Goal: Task Accomplishment & Management: Manage account settings

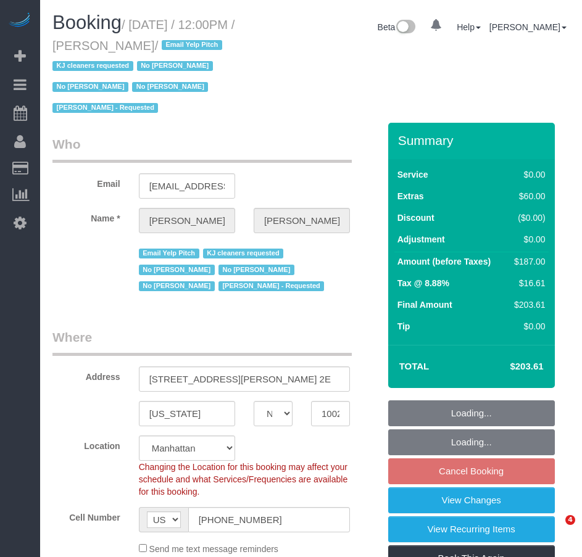
select select "NY"
select select "1"
select select "spot5"
select select "number:89"
select select "number:90"
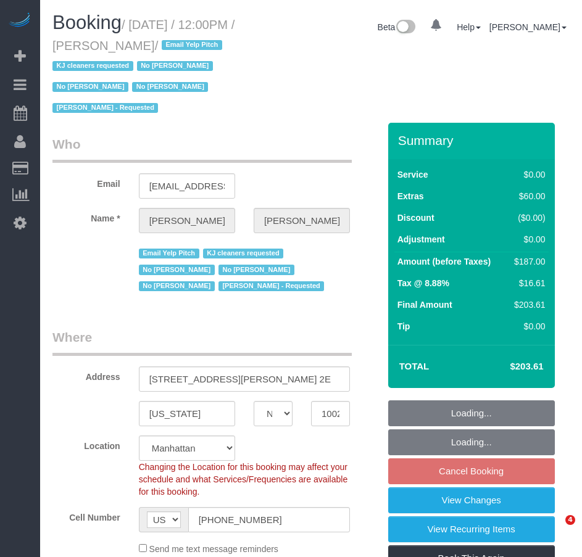
select select "number:15"
select select "number:5"
select select "object:1458"
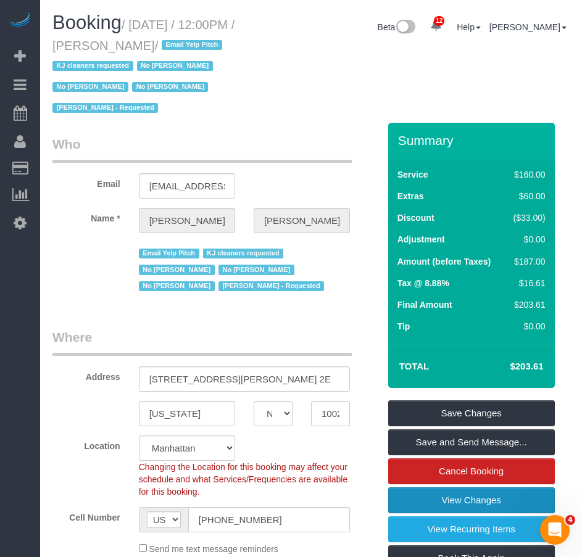
drag, startPoint x: 445, startPoint y: 501, endPoint x: 440, endPoint y: 494, distance: 8.4
click at [445, 501] on link "View Changes" at bounding box center [471, 500] width 167 height 26
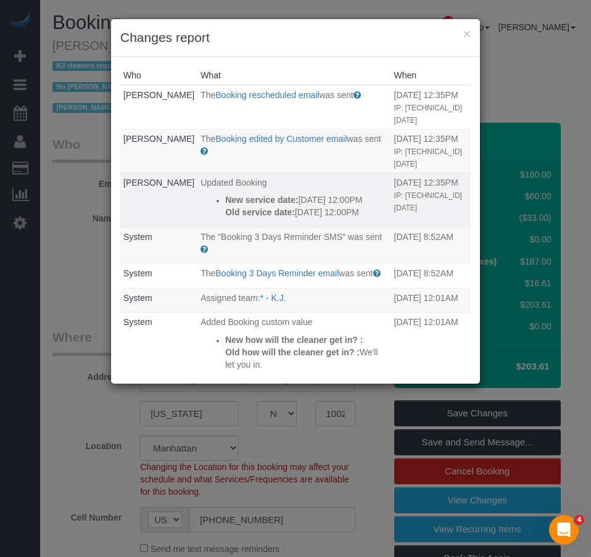
drag, startPoint x: 229, startPoint y: 243, endPoint x: 188, endPoint y: 200, distance: 59.3
click at [197, 200] on td "Updated Booking New service date: 08/30/2025 12:00PM Old service date: 08/23/20…" at bounding box center [293, 200] width 193 height 54
copy div "New service date: 08/30/2025 12:00PM Old service date: 08/23/2025 12:00PM"
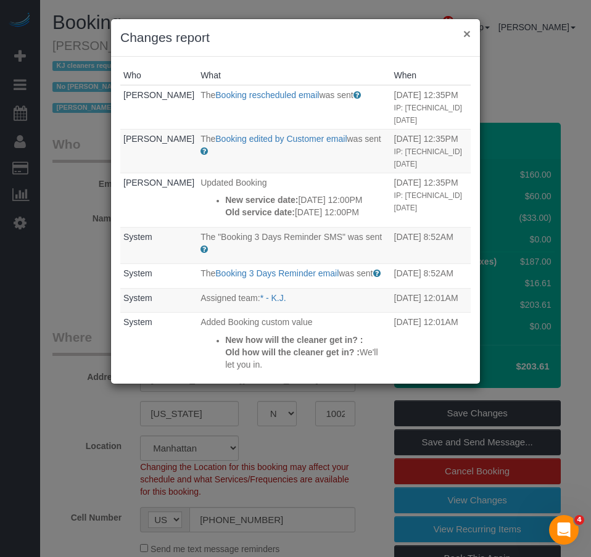
click at [465, 34] on button "×" at bounding box center [466, 33] width 7 height 13
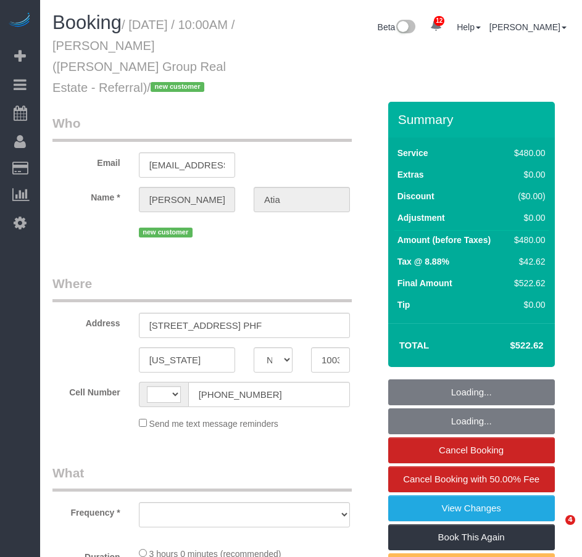
select select "NY"
select select "string:US"
select select "object:755"
select select "number:89"
select select "number:90"
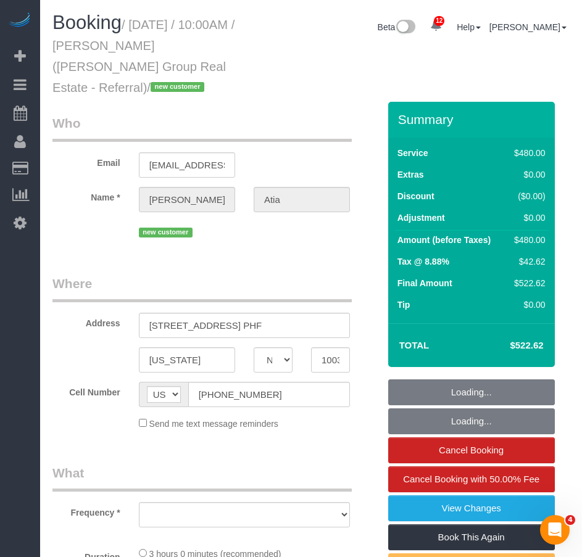
select select "number:15"
select select "number:6"
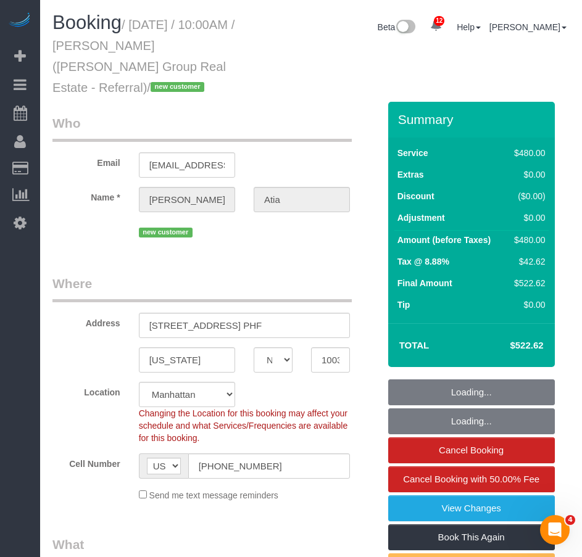
select select "object:1451"
select select "string:stripe-pm_1RxwrB4VGloSiKo7jZeTVqLv"
select select "spot1"
select select "2"
select select "180"
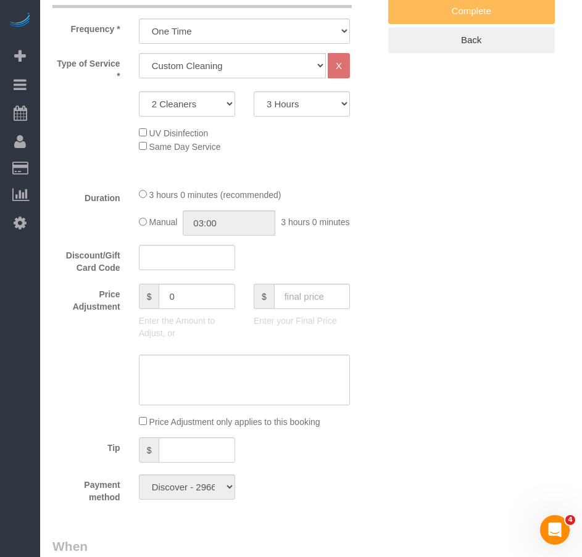
scroll to position [308, 0]
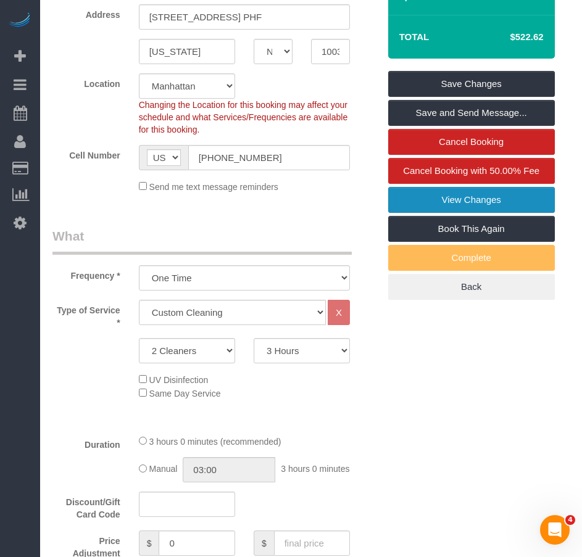
click at [455, 187] on link "View Changes" at bounding box center [471, 200] width 167 height 26
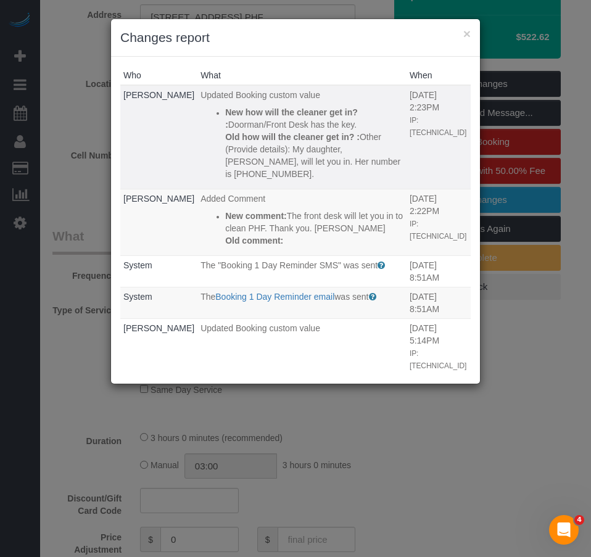
drag, startPoint x: 258, startPoint y: 268, endPoint x: 166, endPoint y: 93, distance: 197.5
click at [166, 93] on tbody "Nikko Gutierrez Updated Booking custom value New how will the cleaner get in? :…" at bounding box center [295, 540] width 350 height 910
click at [225, 163] on p "Old how will the cleaner get in? : Other (Provide details): My daughter, Leah A…" at bounding box center [314, 155] width 178 height 49
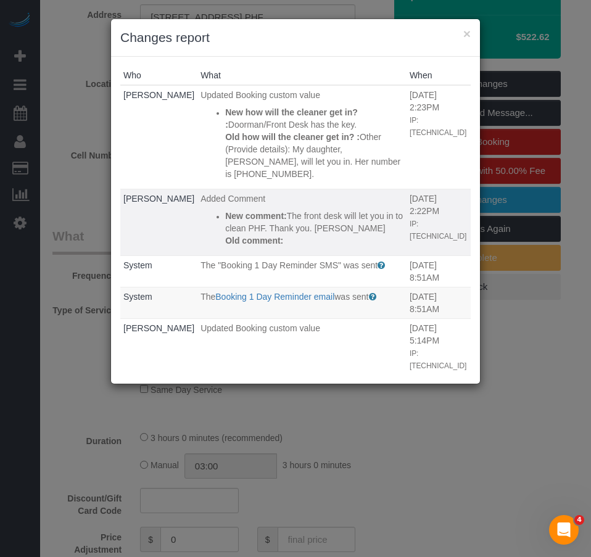
drag, startPoint x: 255, startPoint y: 270, endPoint x: 192, endPoint y: 228, distance: 75.1
click at [225, 228] on div "New comment: The front desk will let you in to clean PHF. Thank you. Leslie Ati…" at bounding box center [314, 228] width 178 height 37
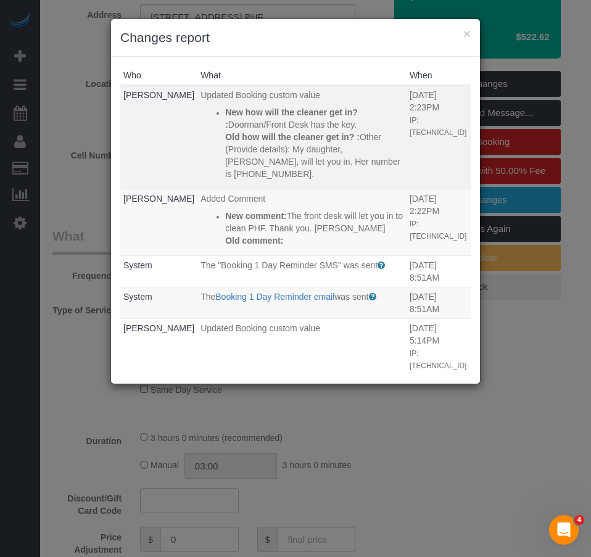
copy div "New comment: The front desk will let you in to clean PHF. Thank you. Leslie Ati…"
drag, startPoint x: 311, startPoint y: 188, endPoint x: 192, endPoint y: 106, distance: 144.6
click at [225, 106] on div "New how will the cleaner get in? : Doorman/Front Desk has the key. Old how will…" at bounding box center [314, 143] width 178 height 74
copy div "New how will the cleaner get in? : Doorman/Front Desk has the key. Old how will…"
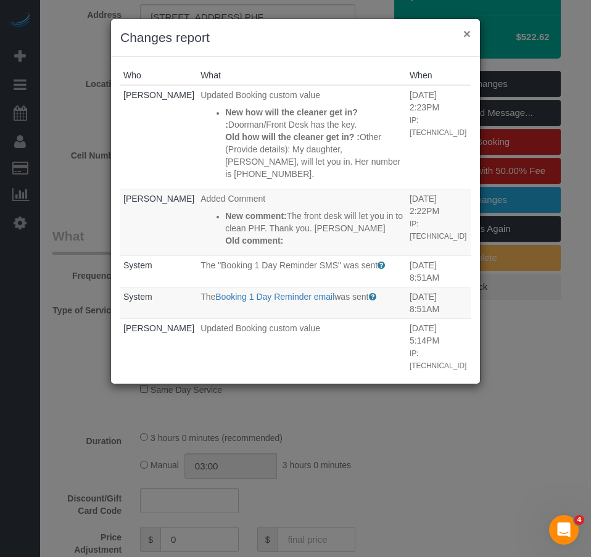
click at [466, 34] on button "×" at bounding box center [466, 33] width 7 height 13
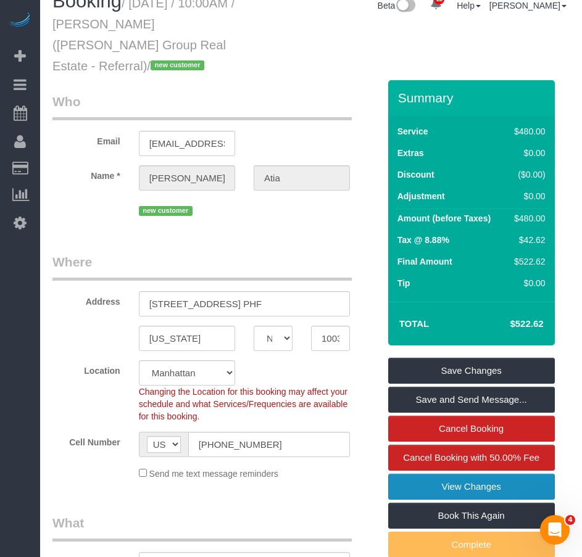
scroll to position [0, 0]
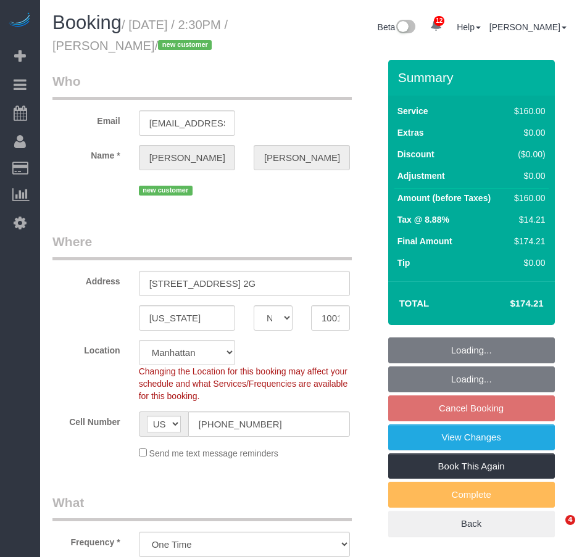
select select "NY"
select select "number:60"
select select "number:75"
select select "number:15"
select select "number:7"
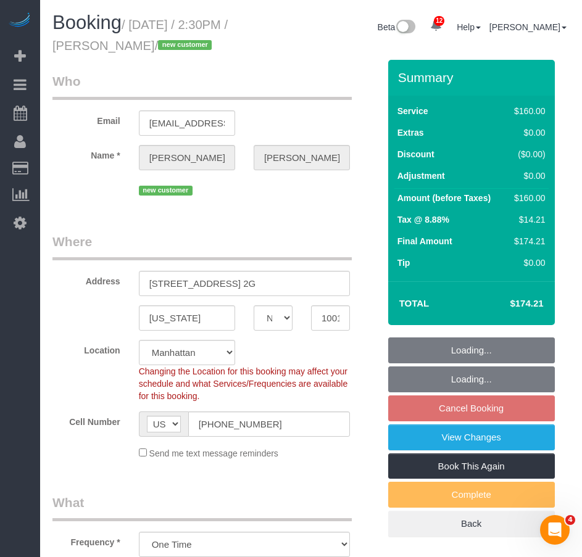
select select "string:stripe-pm_1RyLFm4VGloSiKo7346CKzHa"
select select "object:1435"
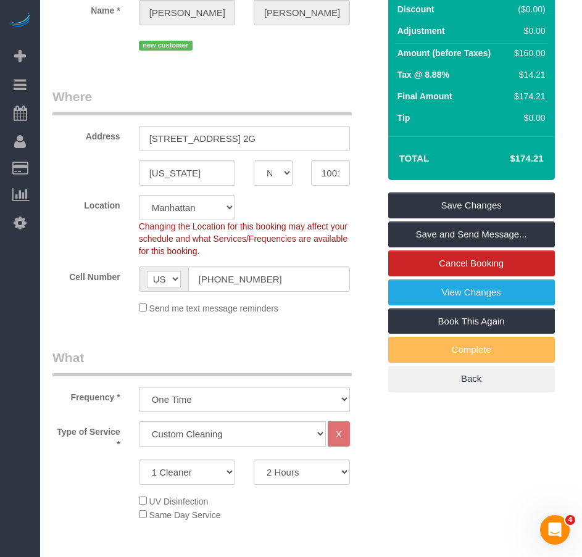
scroll to position [32, 0]
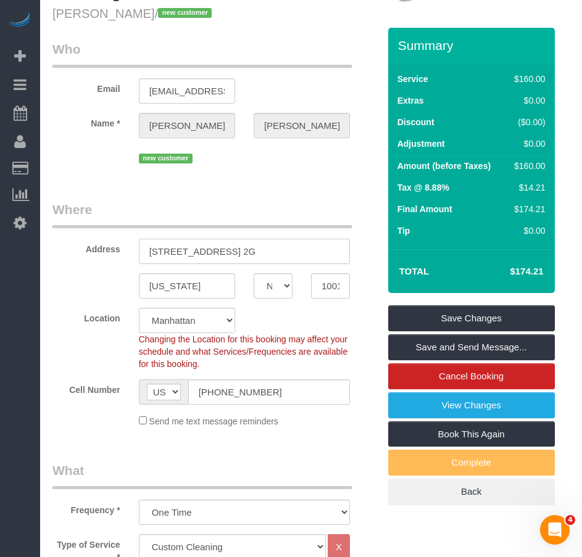
drag, startPoint x: 177, startPoint y: 249, endPoint x: 271, endPoint y: 249, distance: 94.4
click at [271, 249] on input "340 West 57th Street, Apt. 2G" at bounding box center [244, 251] width 211 height 25
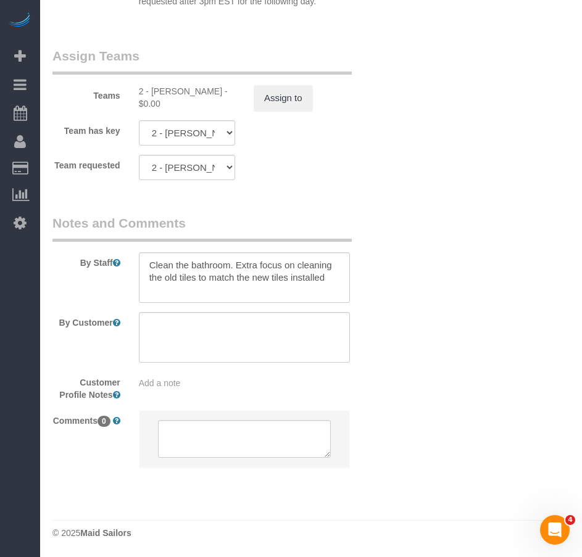
scroll to position [1574, 0]
click at [192, 385] on div "Add a note" at bounding box center [244, 383] width 211 height 12
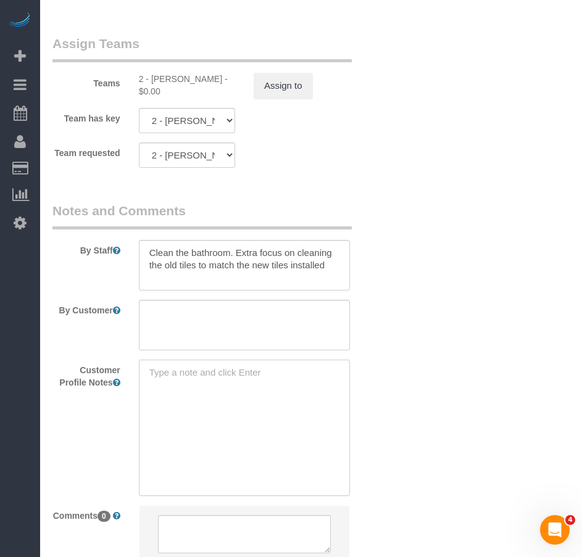
click at [191, 384] on textarea at bounding box center [244, 428] width 211 height 136
paste textarea "https://www.realtor.com/realestateandhomes-detail/340-W-57th-St-Apt-2G_New-York…"
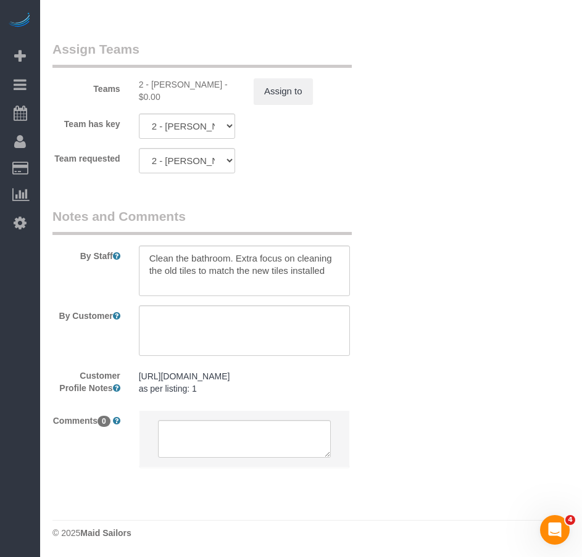
click at [204, 395] on pre "https://www.realtor.com/realestateandhomes-detail/340-W-57th-St-Apt-2G_New-York…" at bounding box center [244, 382] width 211 height 25
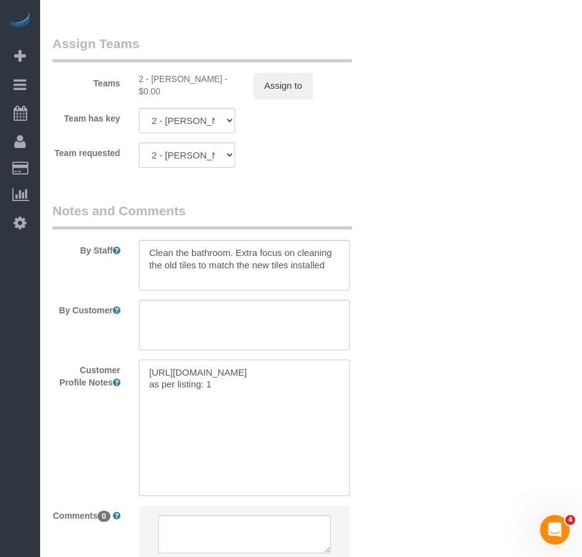
click at [218, 423] on textarea "https://www.realtor.com/realestateandhomes-detail/340-W-57th-St-Apt-2G_New-York…" at bounding box center [244, 428] width 211 height 136
type textarea "https://www.realtor.com/realestateandhomes-detail/340-W-57th-St-Apt-2G_New-York…"
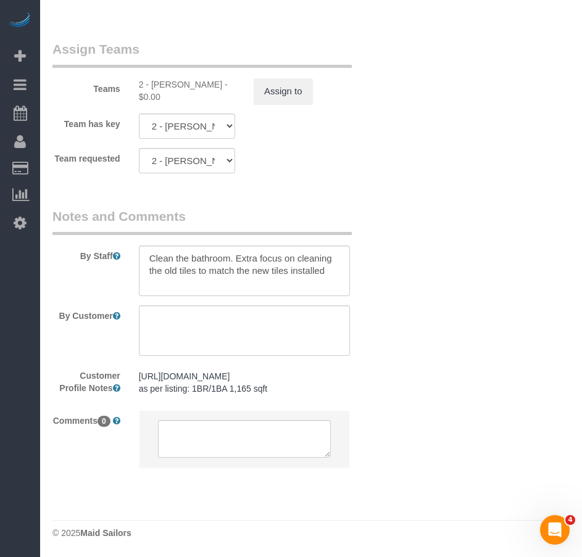
click at [384, 401] on div "Customer Profile Notes https://www.realtor.com/realestateandhomes-detail/340-W-…" at bounding box center [215, 383] width 345 height 36
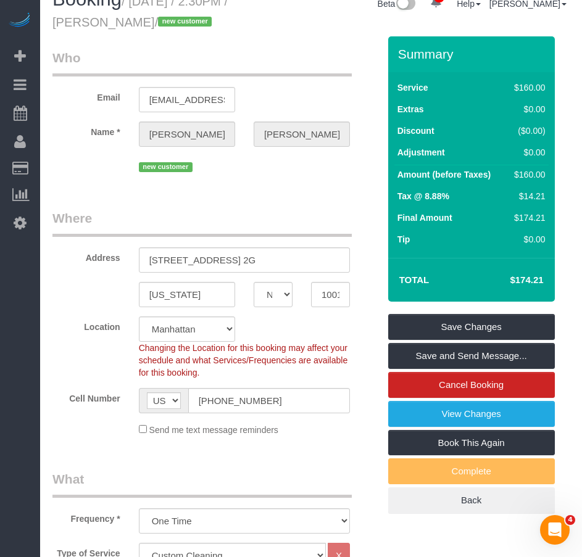
scroll to position [2, 0]
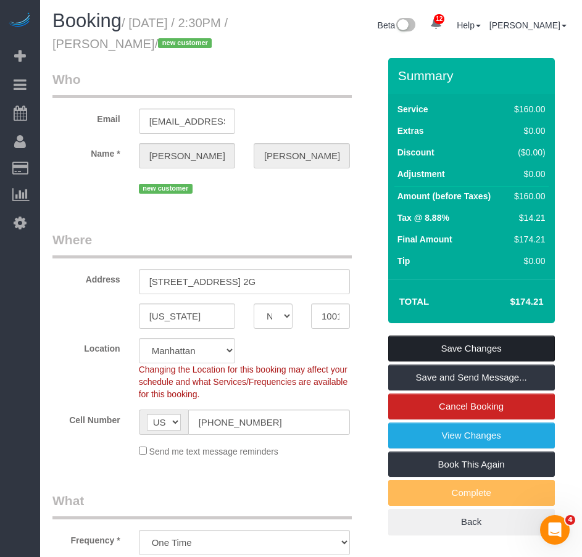
click at [460, 346] on link "Save Changes" at bounding box center [471, 349] width 167 height 26
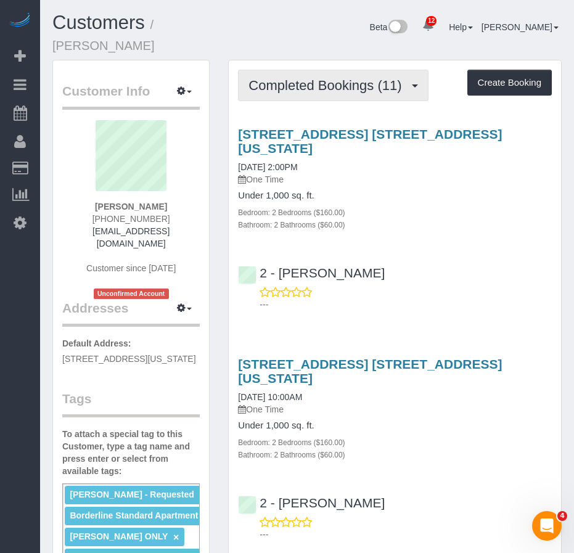
click at [298, 78] on span "Completed Bookings (11)" at bounding box center [328, 85] width 159 height 15
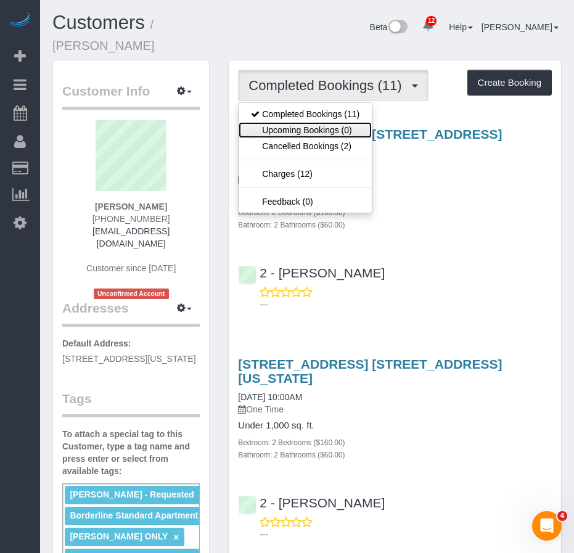
click at [279, 122] on link "Upcoming Bookings (0)" at bounding box center [305, 130] width 133 height 16
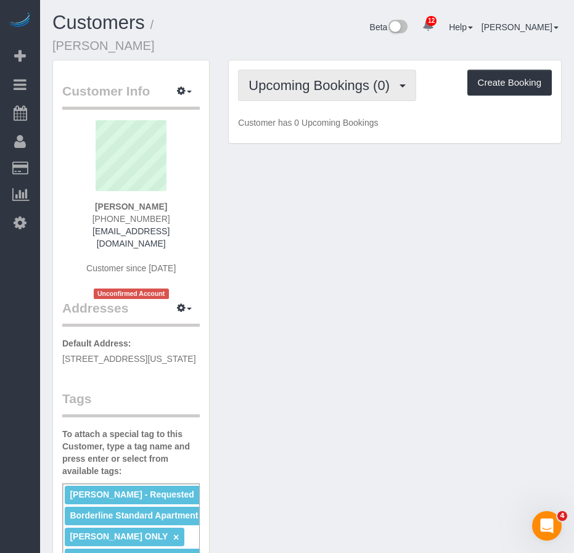
click at [294, 78] on span "Upcoming Bookings (0)" at bounding box center [322, 85] width 147 height 15
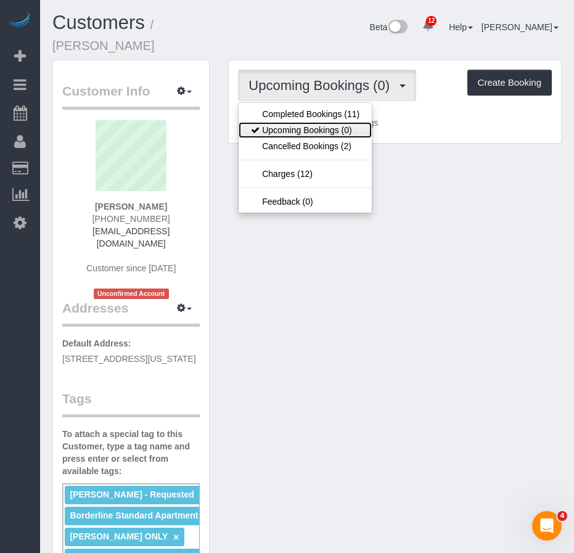
click at [287, 122] on link "Upcoming Bookings (0)" at bounding box center [305, 130] width 133 height 16
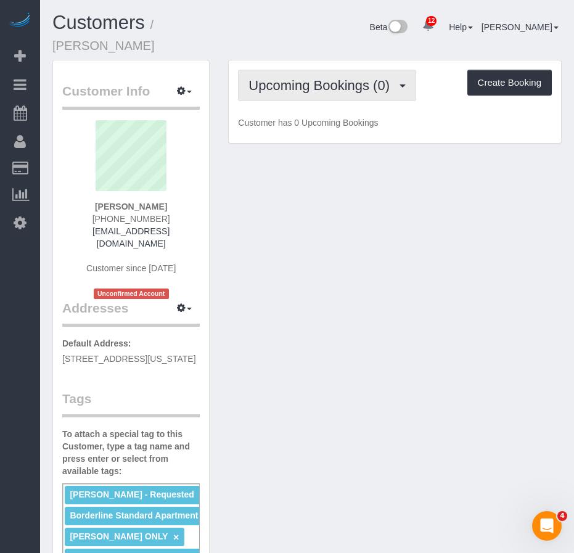
click at [280, 78] on span "Upcoming Bookings (0)" at bounding box center [322, 85] width 147 height 15
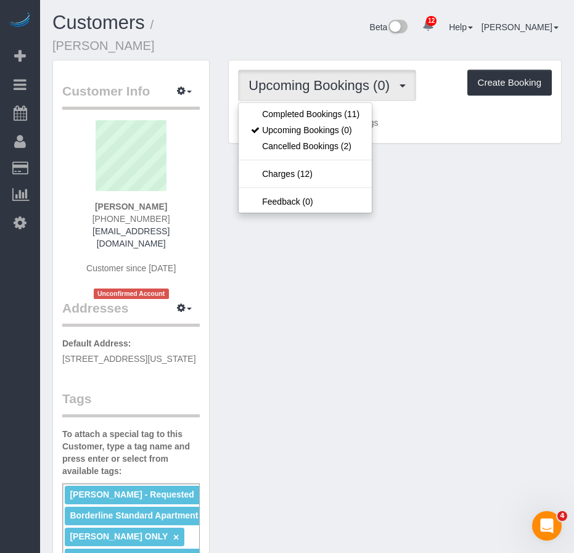
click at [78, 236] on div "[PERSON_NAME] [PHONE_NUMBER] [EMAIL_ADDRESS][DOMAIN_NAME] Customer since [DATE]…" at bounding box center [131, 209] width 138 height 179
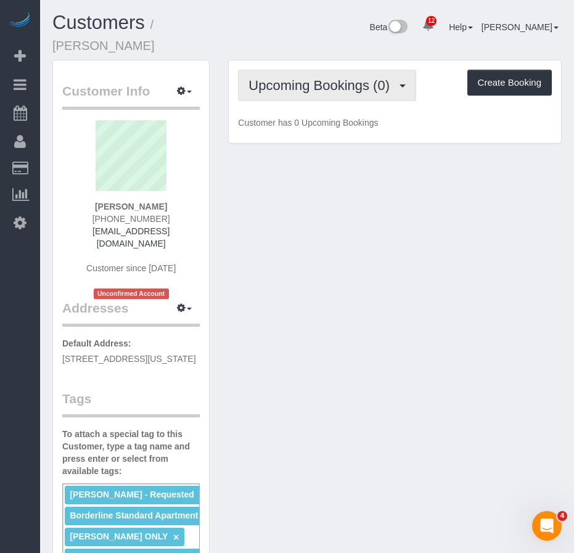
click at [310, 78] on span "Upcoming Bookings (0)" at bounding box center [322, 85] width 147 height 15
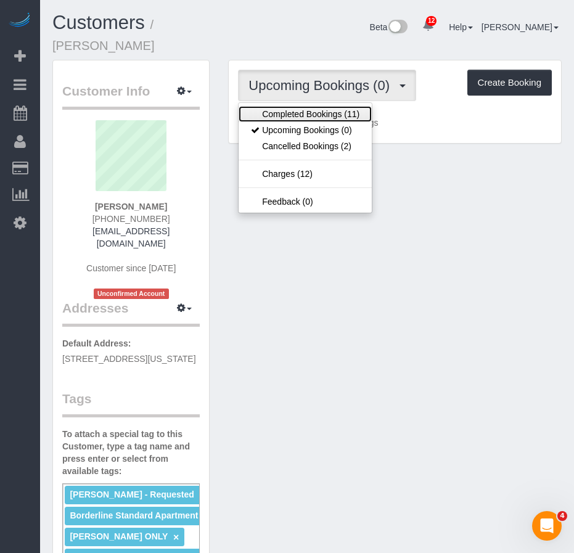
click at [300, 106] on link "Completed Bookings (11)" at bounding box center [305, 114] width 133 height 16
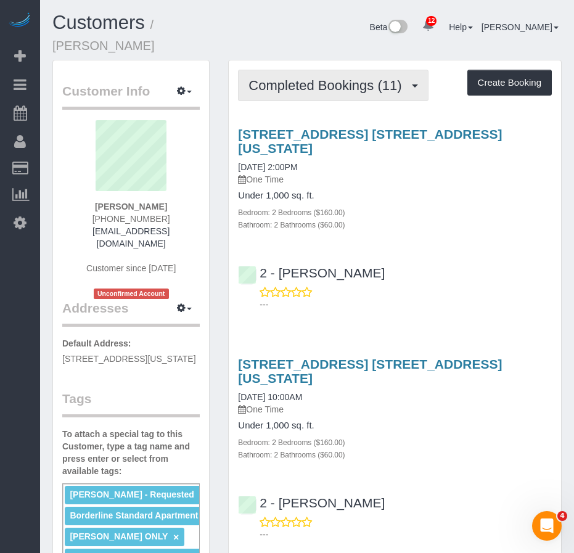
click at [324, 78] on span "Completed Bookings (11)" at bounding box center [328, 85] width 159 height 15
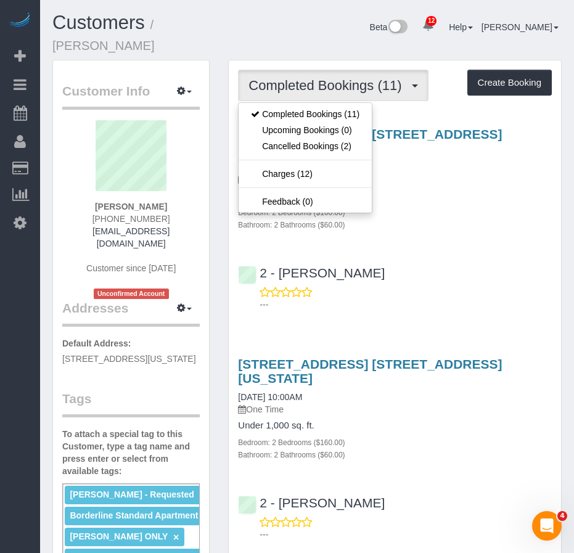
click at [467, 255] on div "2 - Ana Rodriguez ---" at bounding box center [395, 283] width 332 height 56
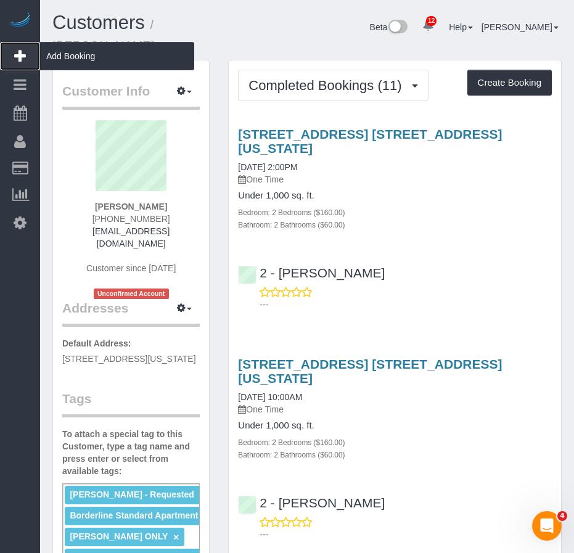
click at [72, 61] on span "Add Booking" at bounding box center [117, 56] width 154 height 28
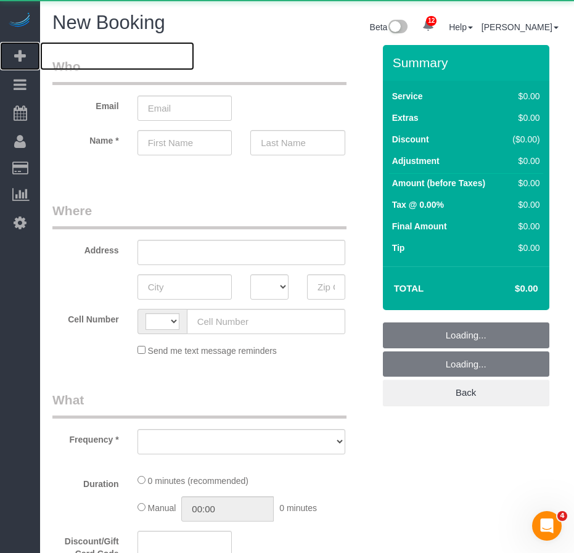
select select "object:1323"
select select "number:89"
select select "number:90"
select select "string:[GEOGRAPHIC_DATA]"
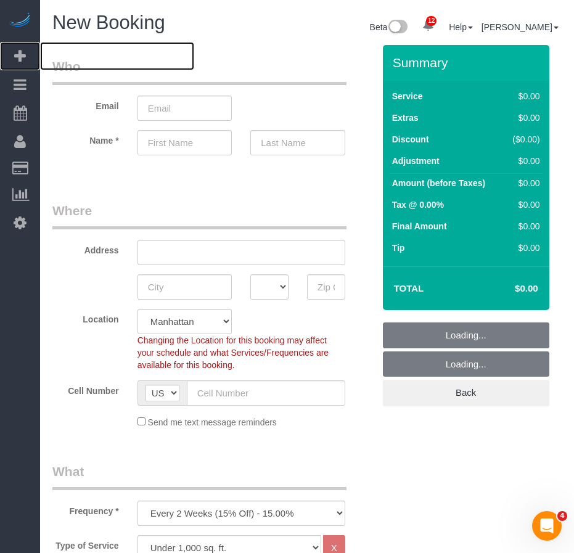
select select "object:2235"
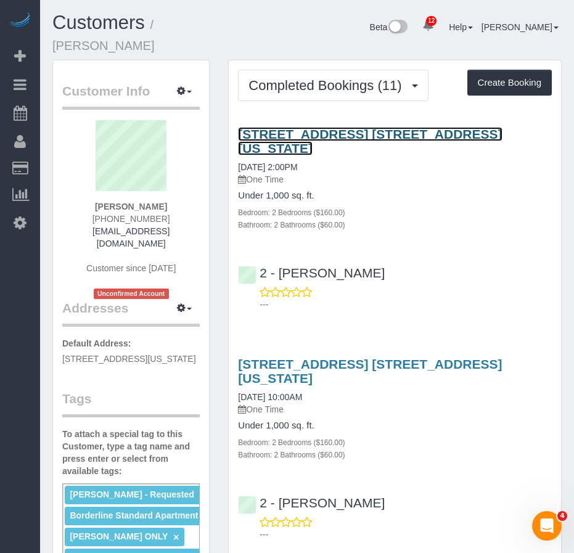
click at [294, 127] on link "435 West 31st Street, Apt. 57p, New York, NY 10001" at bounding box center [370, 141] width 264 height 28
click at [277, 127] on link "435 West 31st Street, Apt. 57p, New York, NY 10001" at bounding box center [370, 141] width 264 height 28
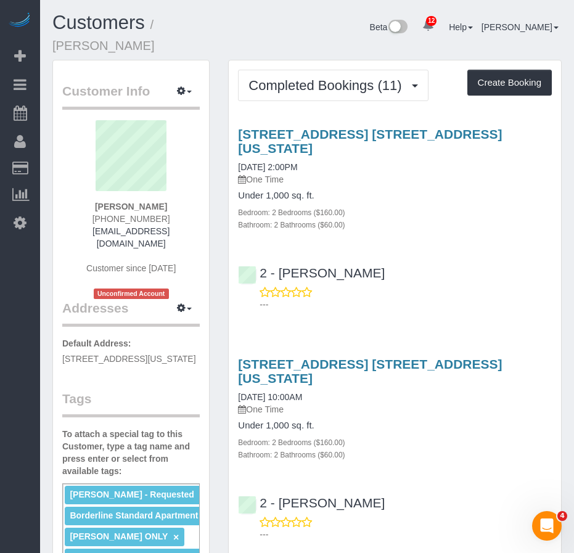
drag, startPoint x: 158, startPoint y: 192, endPoint x: 109, endPoint y: 192, distance: 49.3
click at [109, 192] on div "Palak Vani 1 (248) 379-0093 palakvani@gmail.com Customer since 2024 Unconfirmed…" at bounding box center [131, 209] width 138 height 179
copy strong "Palak Vani"
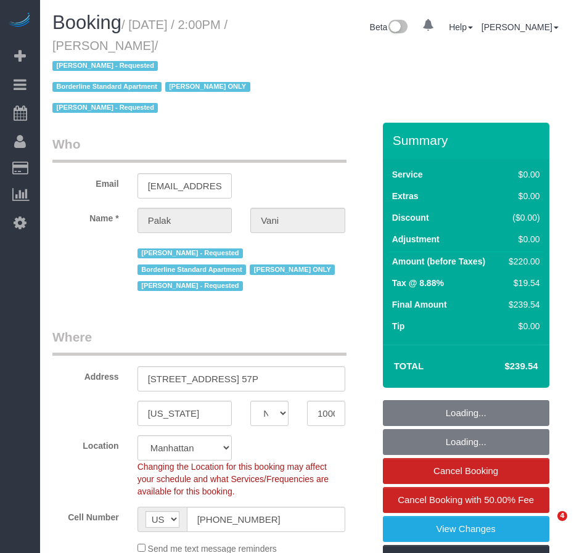
select select "NY"
select select "number:89"
select select "number:90"
select select "number:15"
select select "number:6"
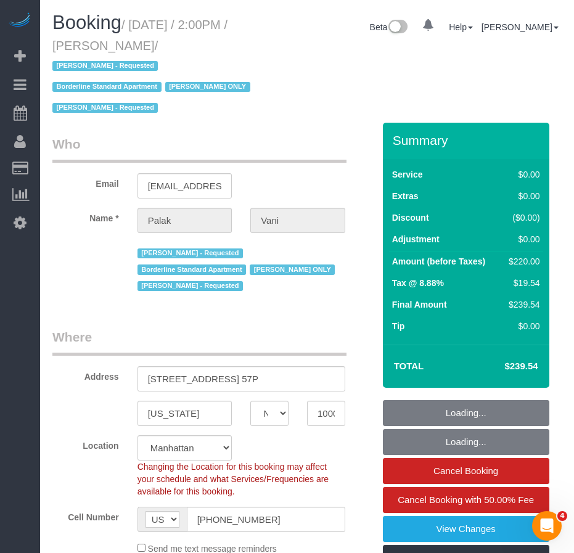
select select "object:896"
select select "string:stripe-pm_1QKjM94VGloSiKo7iNxGS3kV"
select select "spot1"
select select "2"
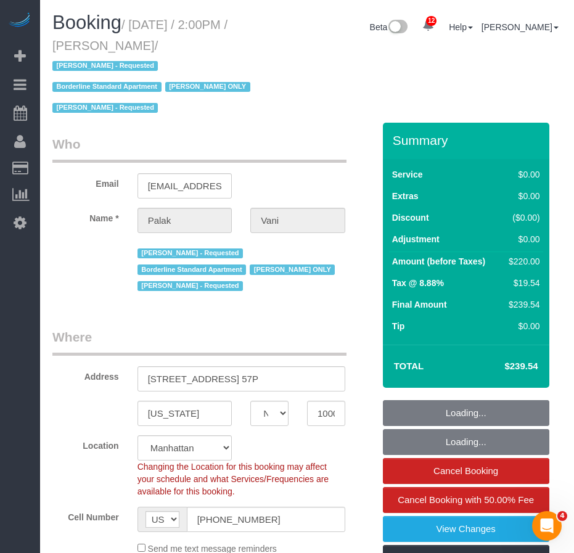
select select "object:1459"
select select "NY"
select select "number:89"
select select "number:90"
select select "number:15"
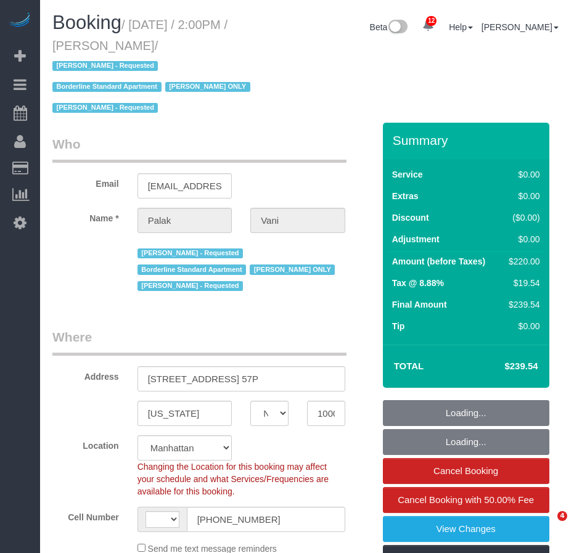
select select "number:6"
select select "string:US"
select select "object:1459"
select select "string:stripe-pm_1QKjM94VGloSiKo7iNxGS3kV"
select select "2"
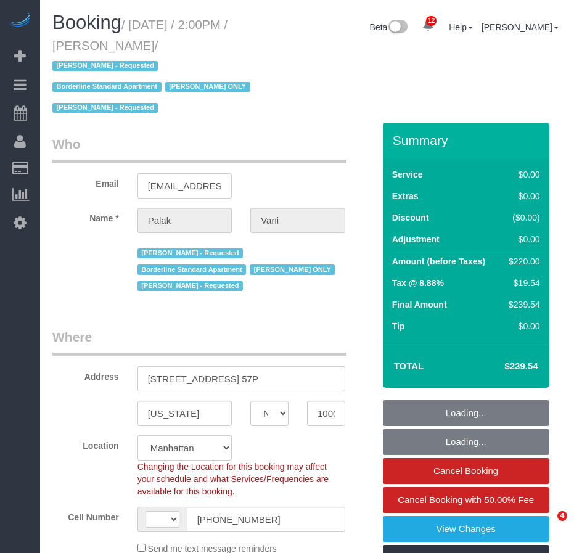
select select "2"
select select "spot1"
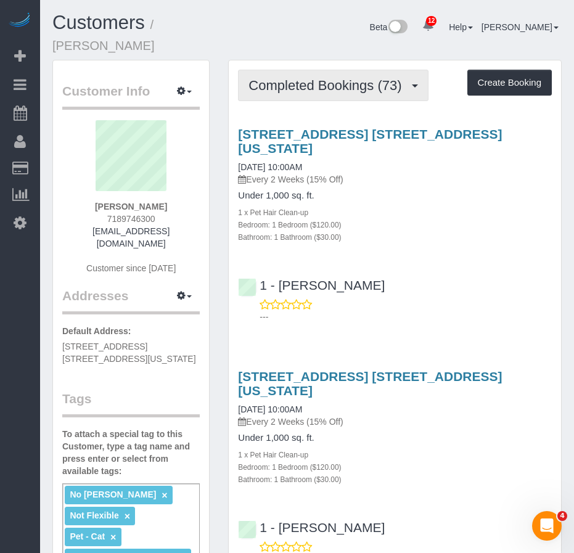
click at [288, 78] on span "Completed Bookings (73)" at bounding box center [328, 85] width 159 height 15
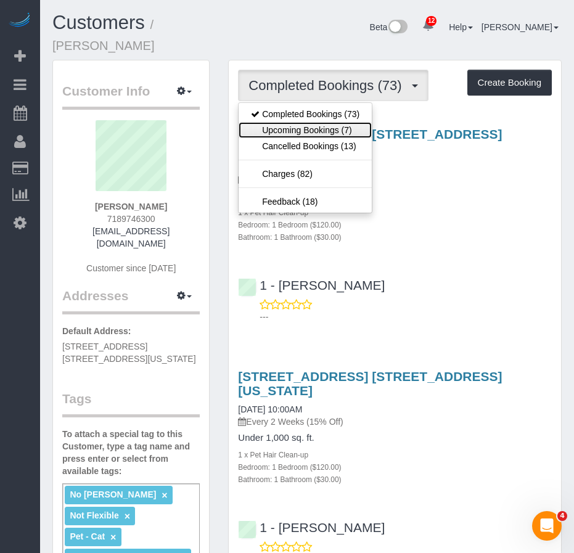
click at [286, 122] on link "Upcoming Bookings (7)" at bounding box center [305, 130] width 133 height 16
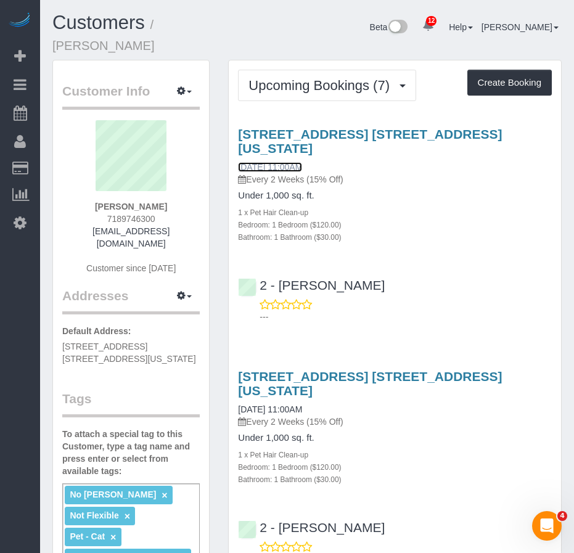
click at [284, 162] on link "[DATE] 11:00AM" at bounding box center [270, 167] width 64 height 10
click at [275, 405] on link "[DATE] 11:00AM" at bounding box center [270, 410] width 64 height 10
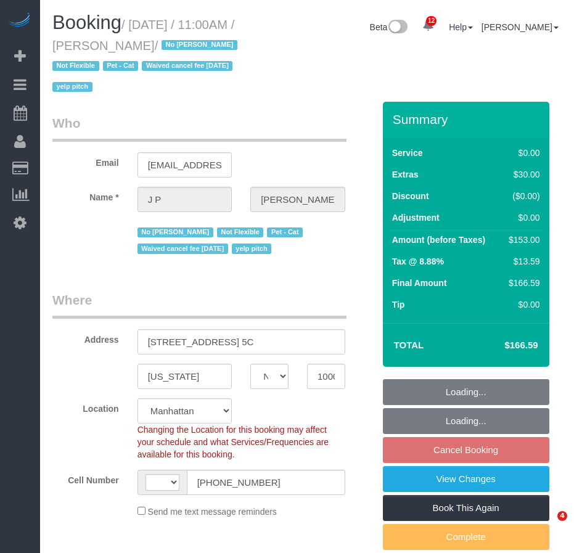
select select "NY"
select select "string:[GEOGRAPHIC_DATA]"
select select "string:stripe-pm_1KRdsz4VGloSiKo7AE9cnOSx"
select select "object:746"
select select "spot4"
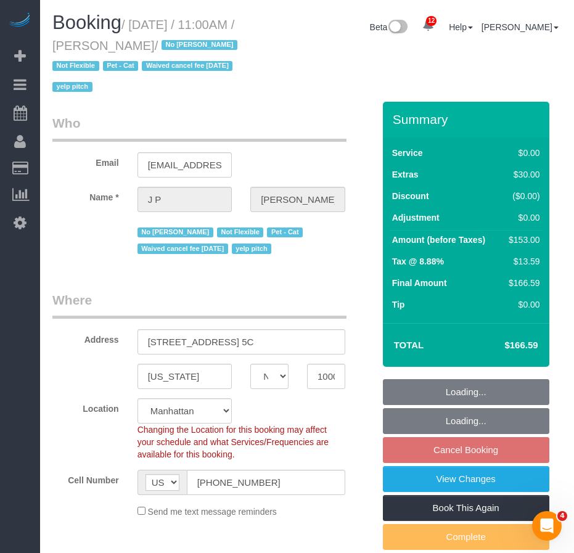
select select "number:89"
select select "number:72"
select select "number:14"
select select "number:5"
select select "1"
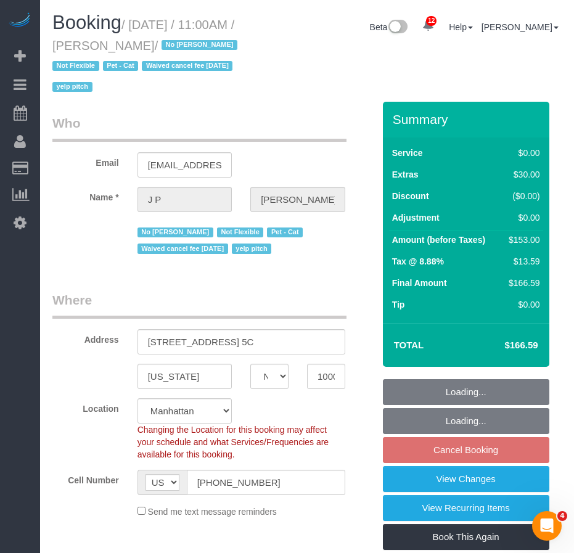
select select "object:1414"
select select "1"
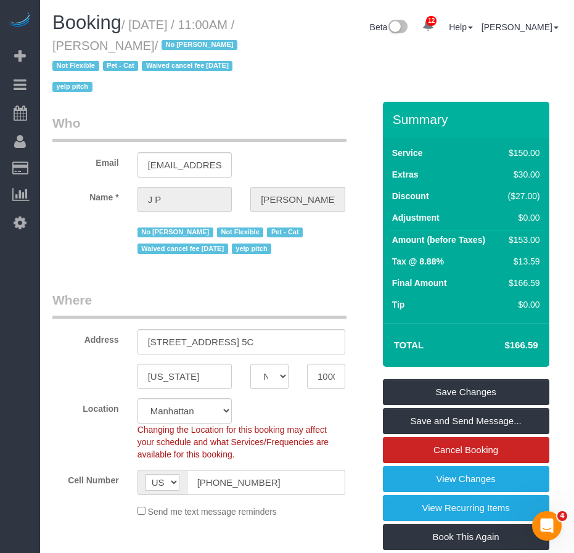
drag, startPoint x: 133, startPoint y: 25, endPoint x: 171, endPoint y: 40, distance: 41.2
click at [173, 39] on small "/ [DATE] / 11:00AM / [PERSON_NAME] / No [PERSON_NAME] Not Flexible Pet - Cat Wa…" at bounding box center [146, 56] width 189 height 76
copy small "[DATE] / 11:00AM / [PERSON_NAME]"
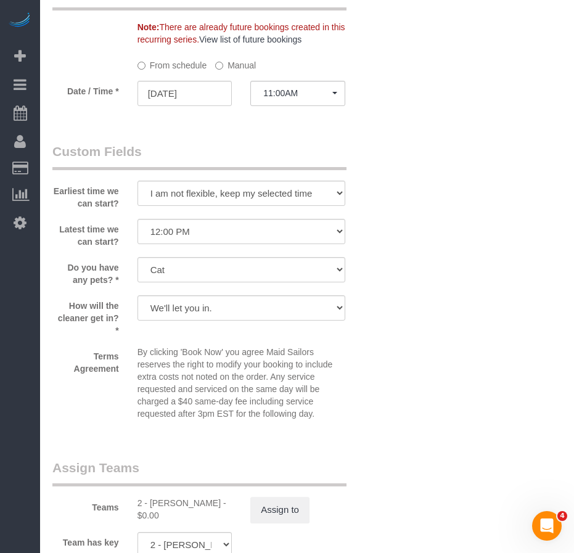
scroll to position [1604, 0]
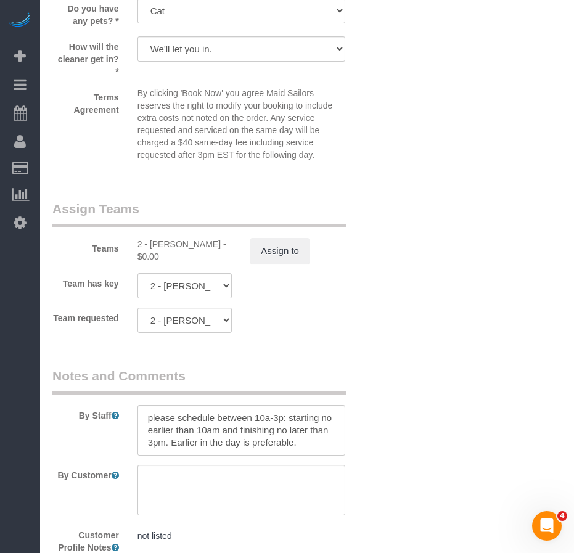
drag, startPoint x: 151, startPoint y: 245, endPoint x: 207, endPoint y: 246, distance: 56.1
click at [207, 246] on div "2 - [PERSON_NAME] - $0.00" at bounding box center [185, 250] width 95 height 25
copy div "[PERSON_NAME]"
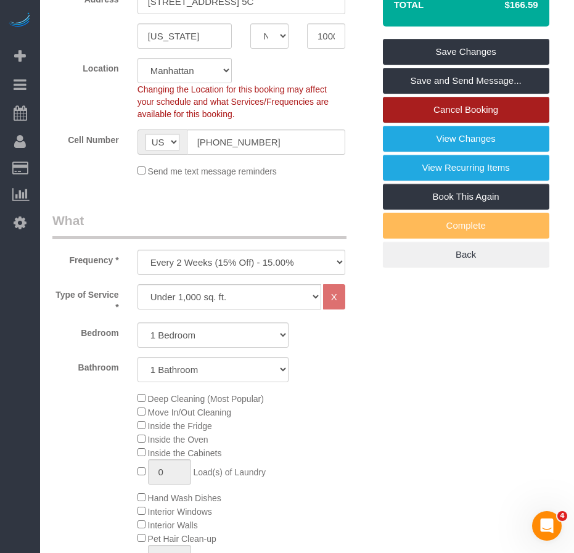
scroll to position [185, 0]
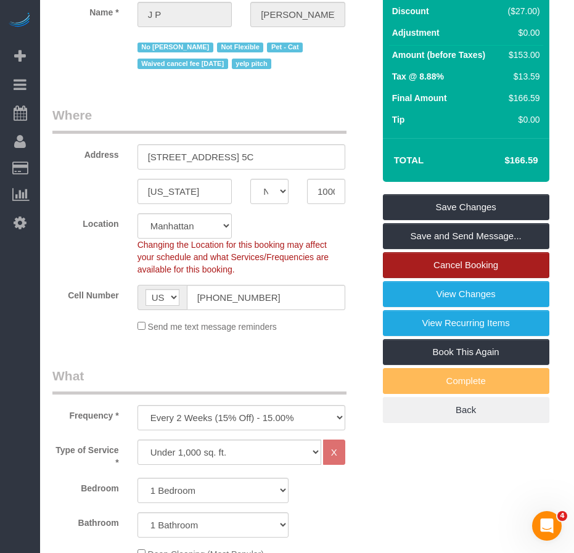
click at [456, 265] on link "Cancel Booking" at bounding box center [466, 265] width 167 height 26
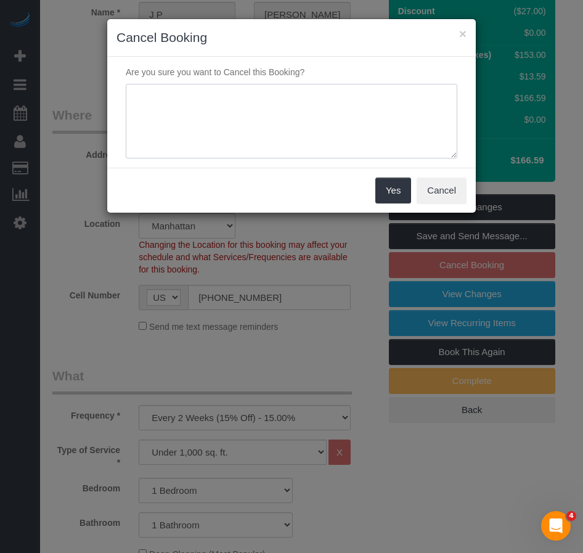
click at [162, 102] on textarea at bounding box center [292, 121] width 332 height 75
type textarea "cmr requested"
click at [395, 191] on button "Yes" at bounding box center [394, 191] width 36 height 26
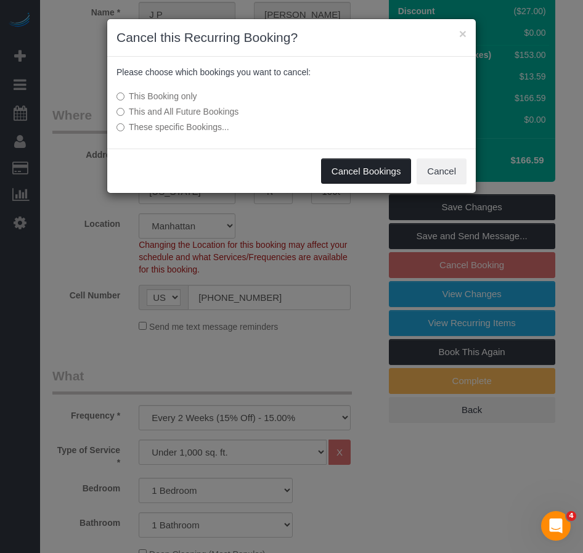
click at [372, 171] on button "Cancel Bookings" at bounding box center [366, 172] width 91 height 26
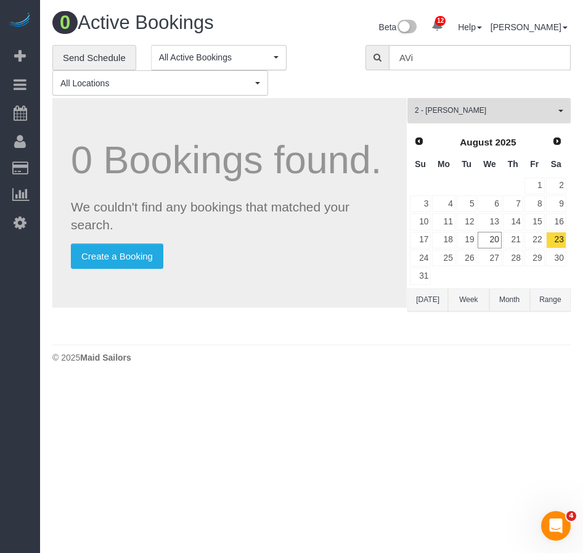
click at [560, 110] on span "button" at bounding box center [561, 111] width 5 height 2
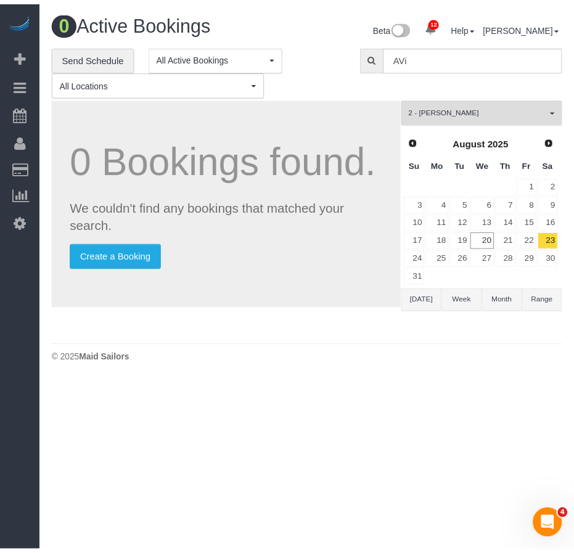
scroll to position [575, 0]
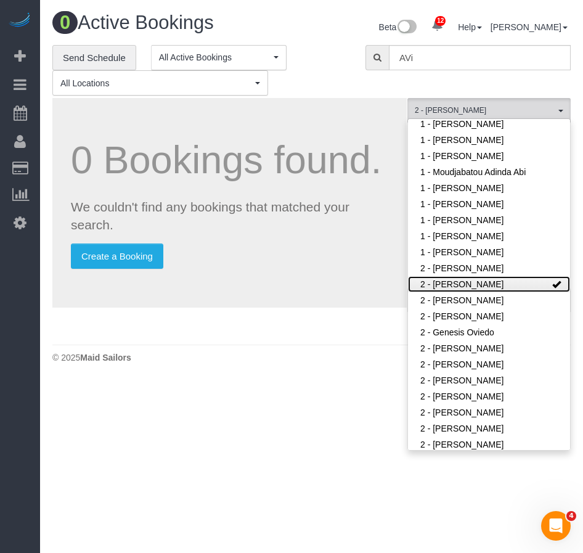
click at [553, 286] on span at bounding box center [557, 284] width 9 height 9
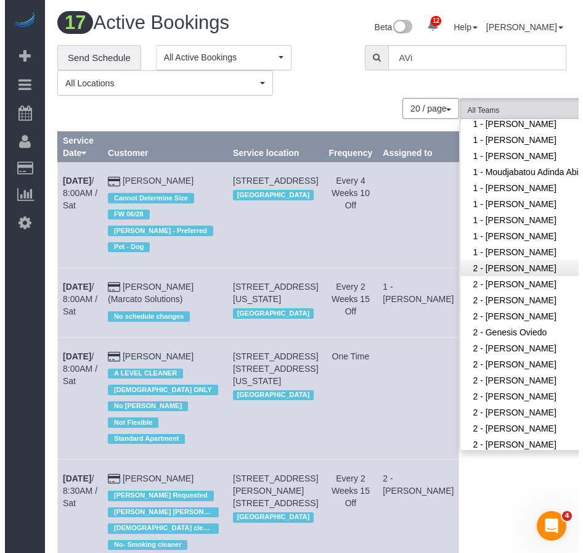
scroll to position [752, 0]
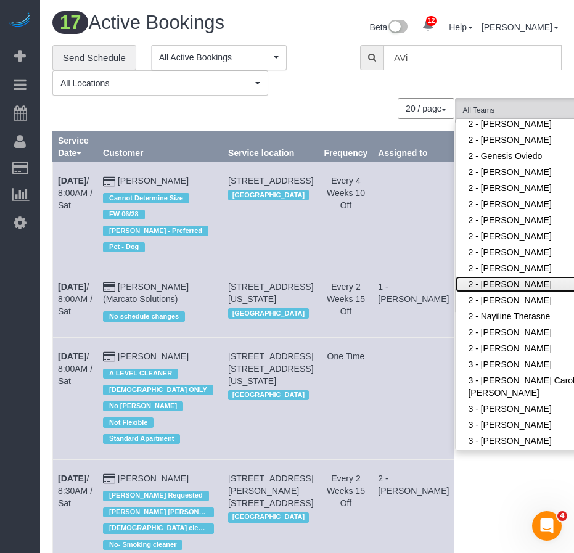
click at [472, 286] on link "2 - [PERSON_NAME]" at bounding box center [536, 284] width 160 height 16
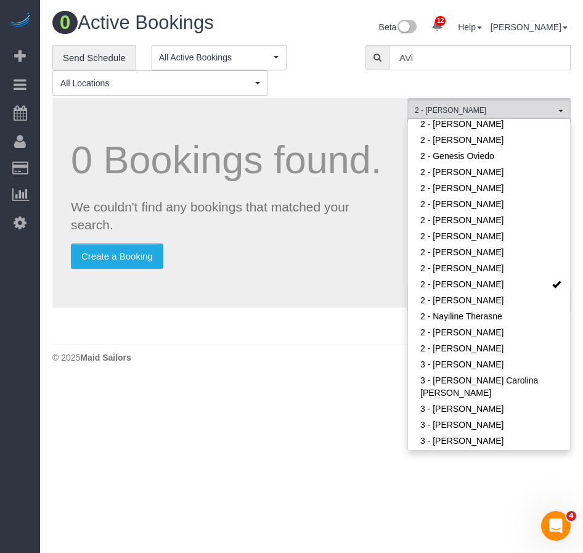
click at [441, 472] on body "12 Beta Your Notifications You have 0 alerts × You have 5 to charge for [DATE] …" at bounding box center [291, 276] width 583 height 553
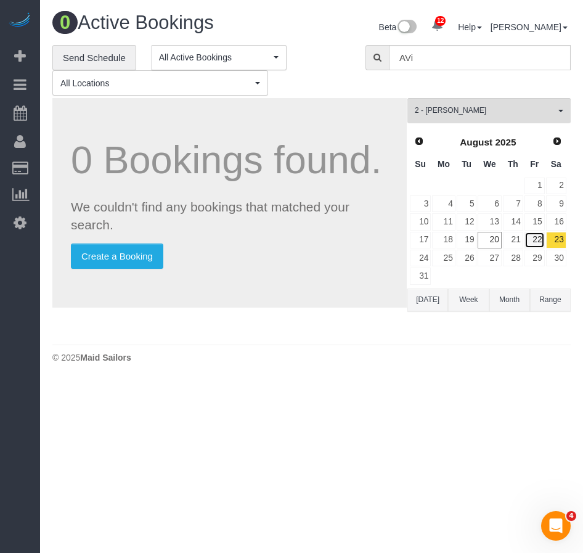
click at [538, 238] on link "22" at bounding box center [535, 240] width 20 height 17
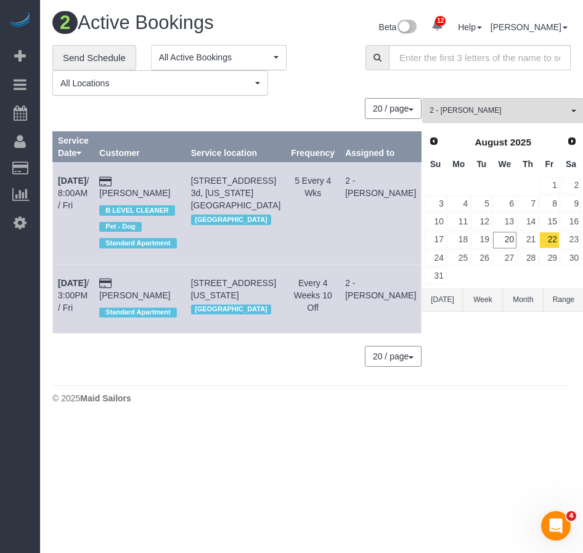
click at [304, 49] on div "**********" at bounding box center [228, 57] width 154 height 25
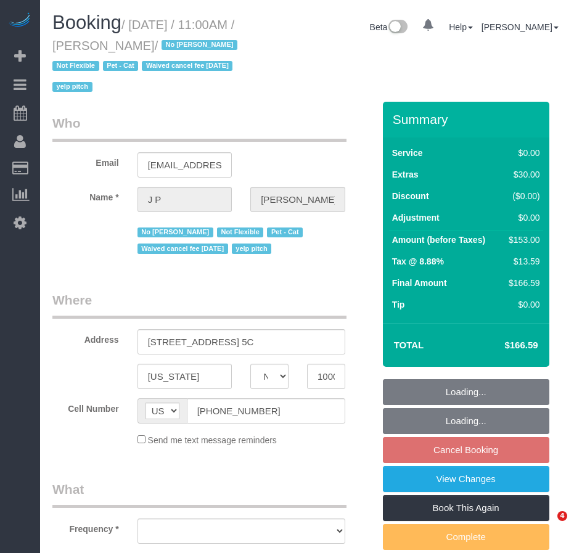
select select "NY"
select select "object:708"
select select "string:stripe-pm_1KRdsz4VGloSiKo7AE9cnOSx"
select select "number:89"
select select "number:72"
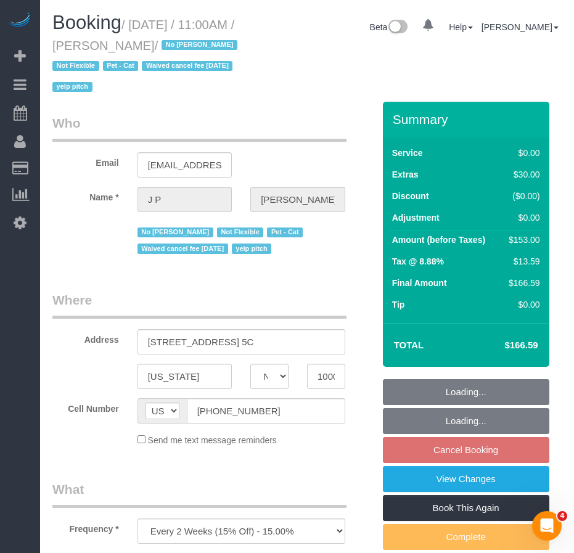
select select "number:14"
select select "number:5"
select select "spot4"
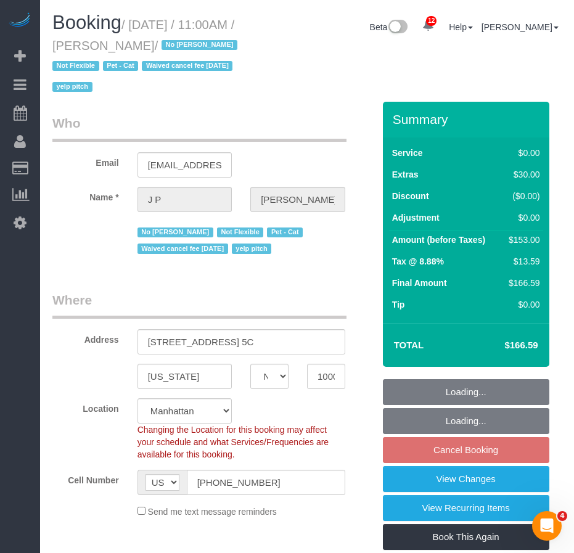
select select "object:998"
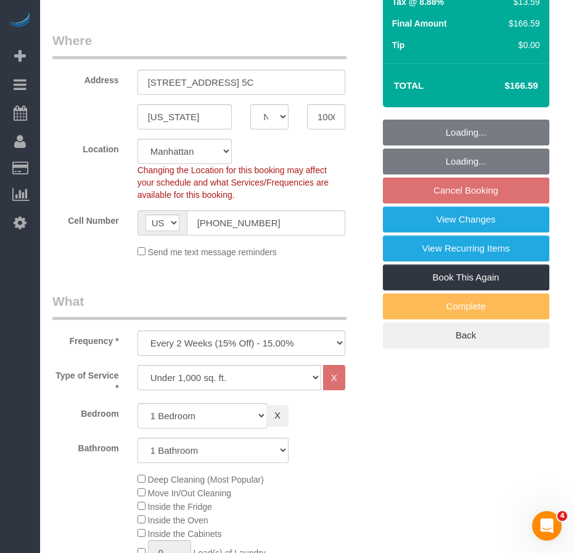
select select "1"
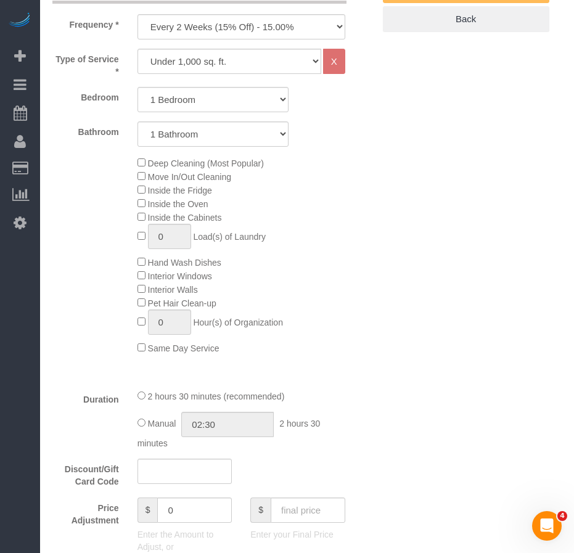
scroll to position [617, 0]
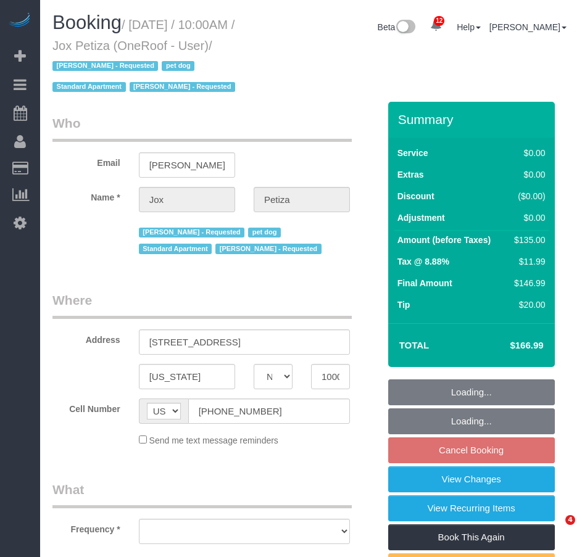
select select "NY"
select select "number:89"
select select "number:90"
select select "number:13"
select select "number:5"
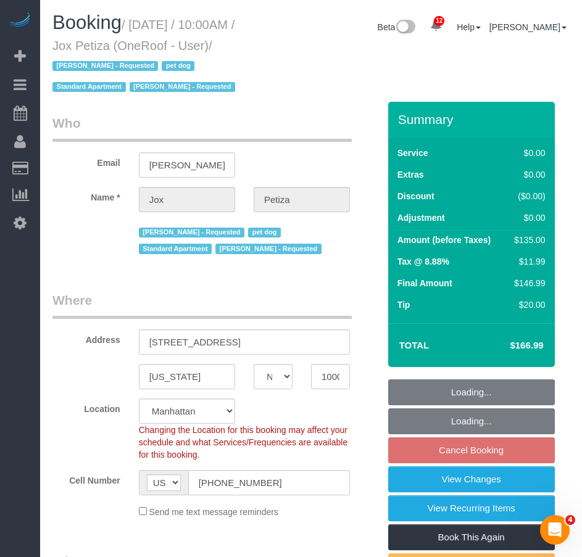
select select "object:894"
select select "spot3"
select select "string:stripe-pm_1PwTrs4VGloSiKo7pLA6fO7l"
select select "object:1450"
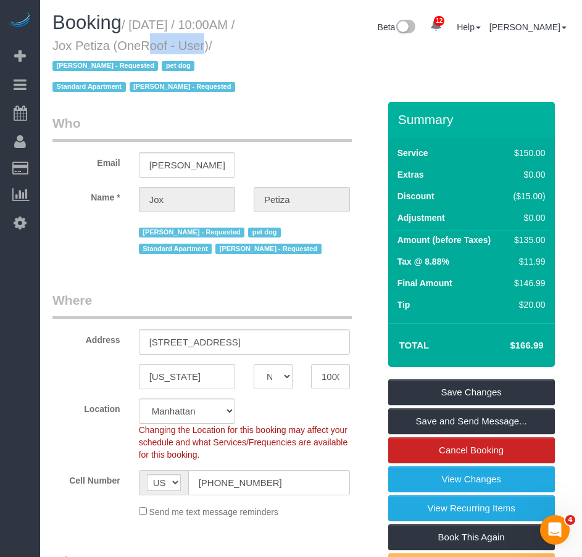
drag, startPoint x: 115, startPoint y: 45, endPoint x: 167, endPoint y: 48, distance: 51.9
click at [167, 48] on small "/ September 06, 2025 / 10:00AM / Jox Petiza (OneRoof - User) / Luis Maneiro - R…" at bounding box center [145, 56] width 186 height 76
copy small "Jox Petiza"
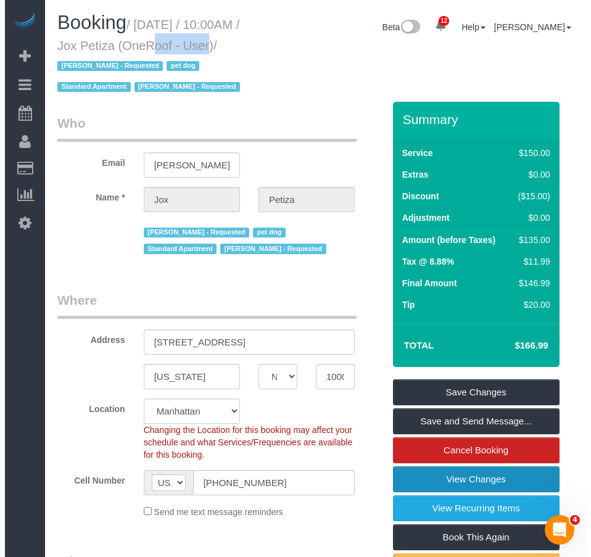
scroll to position [62, 0]
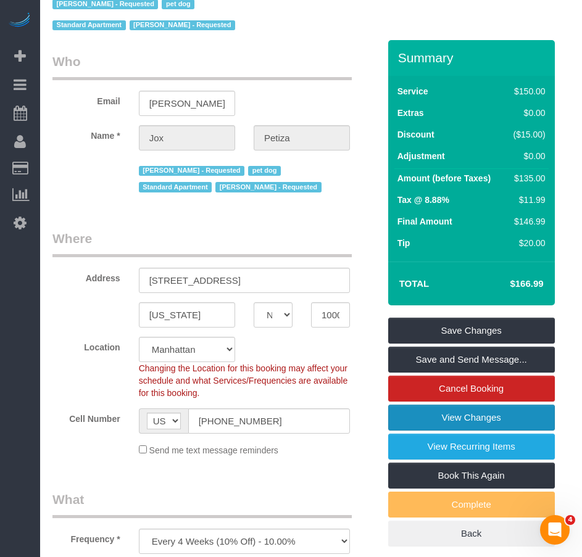
click at [480, 420] on link "View Changes" at bounding box center [471, 418] width 167 height 26
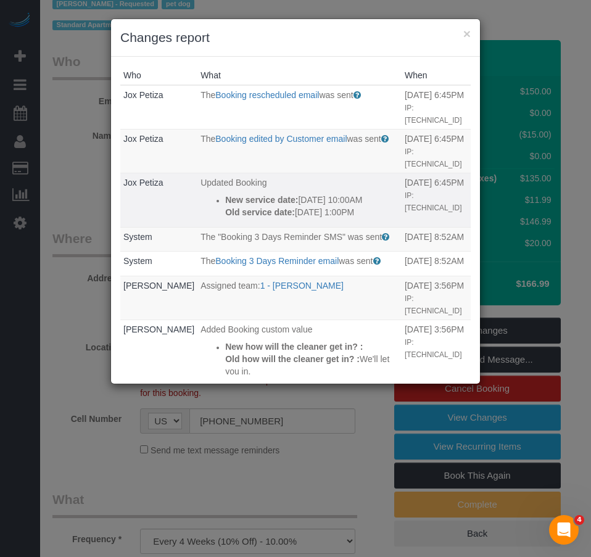
drag, startPoint x: 228, startPoint y: 234, endPoint x: 193, endPoint y: 200, distance: 48.9
click at [225, 200] on div "New service date: 09/06/2025 10:00AM Old service date: 08/23/2025 1:00PM" at bounding box center [311, 206] width 173 height 25
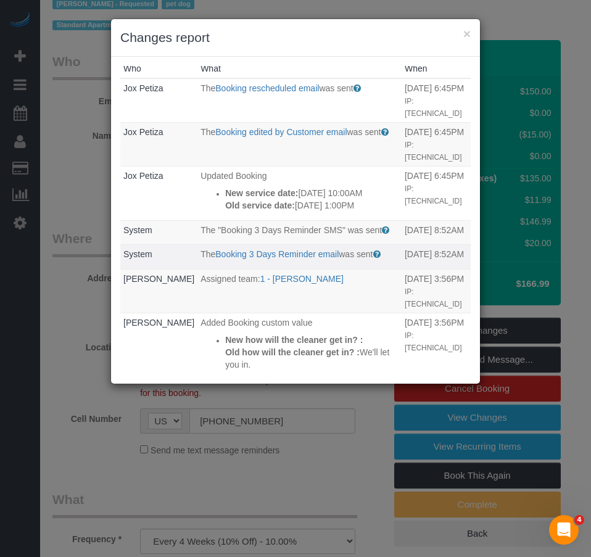
scroll to position [0, 0]
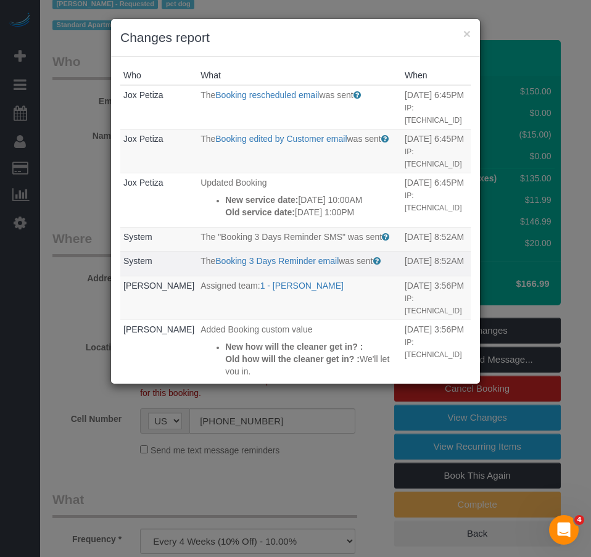
copy div "New service date: 09/06/2025 10:00AM Old service date: 08/23/2025 1:00PM"
